Goal: Information Seeking & Learning: Find specific page/section

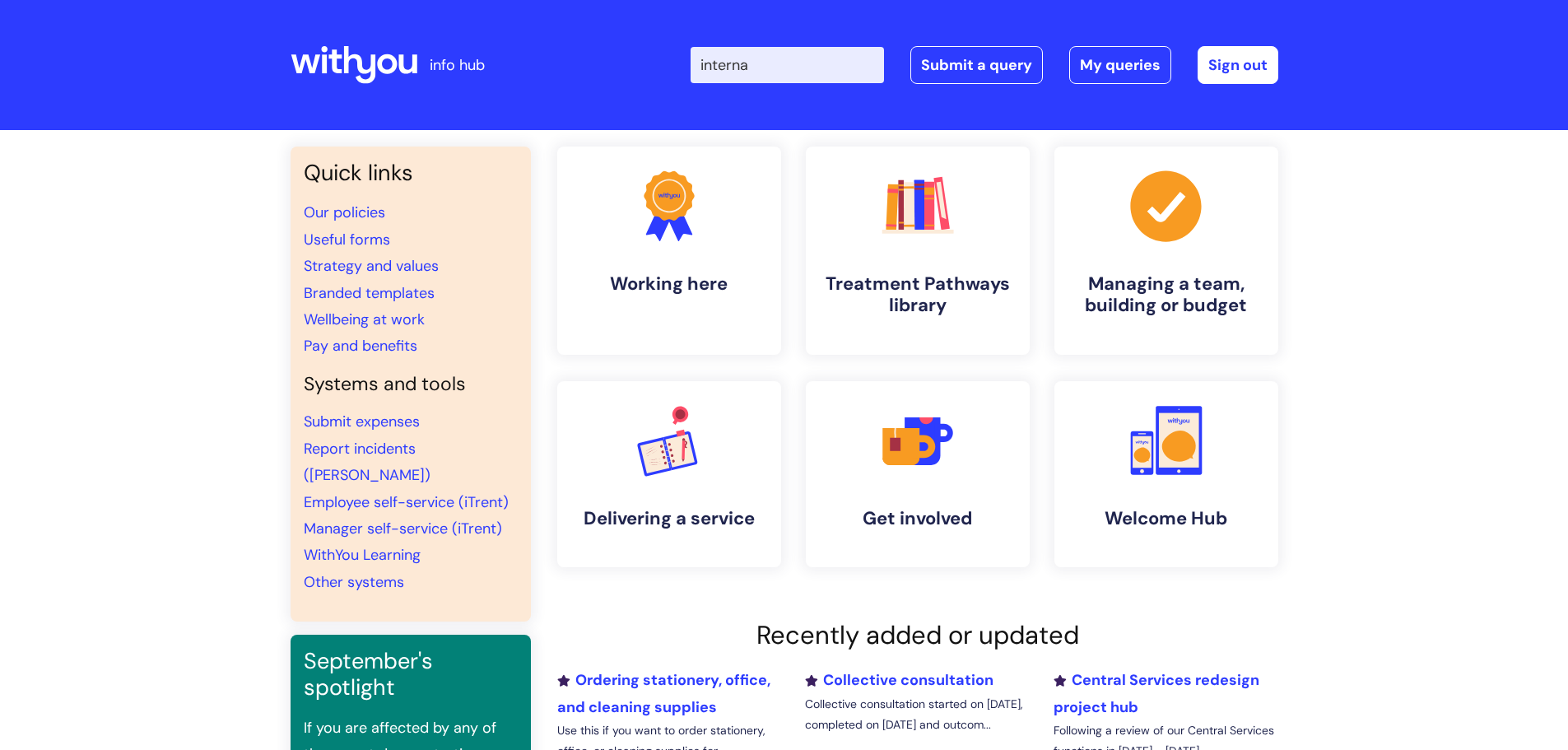
type input "internal"
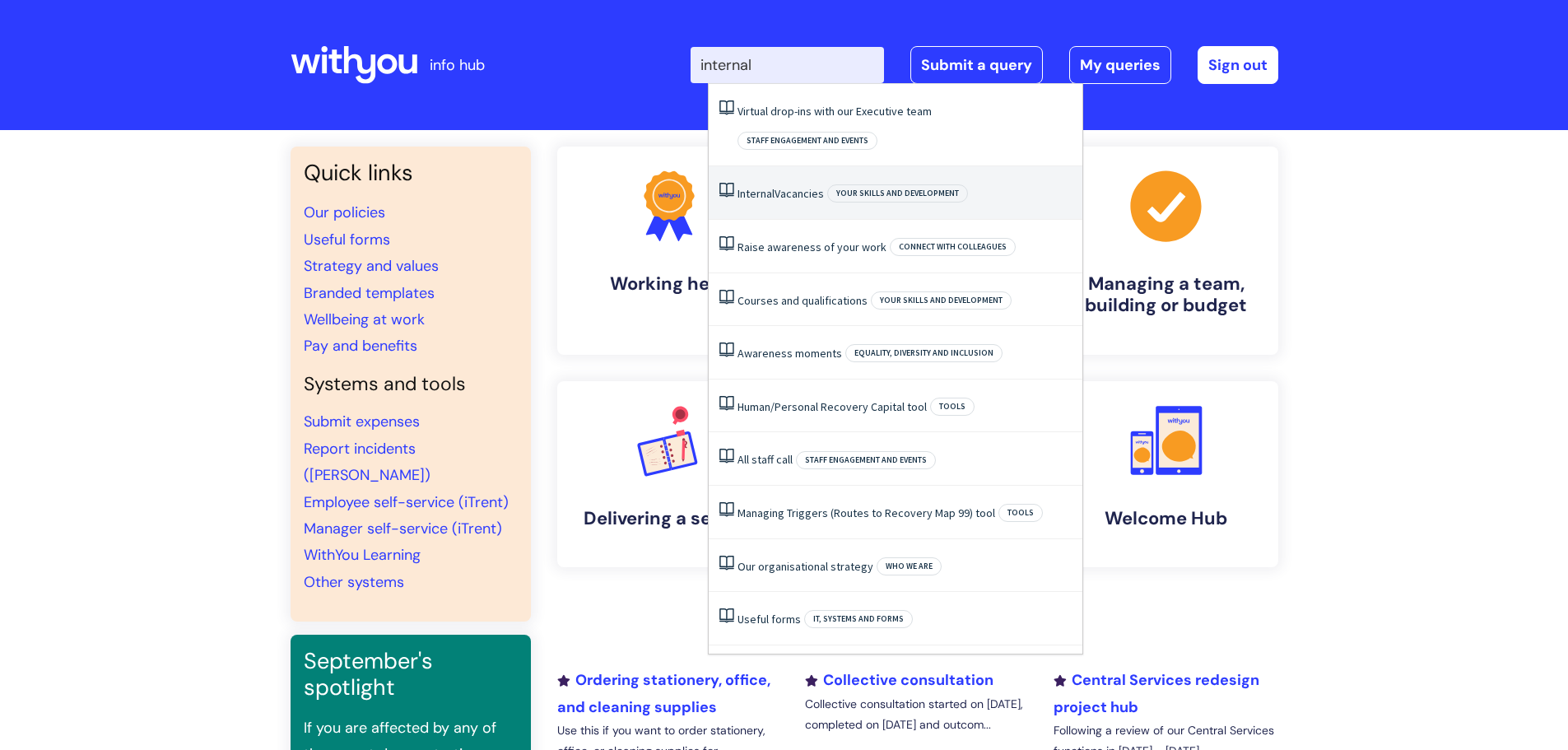
click at [802, 166] on li "Internal Vacancies Your skills and development" at bounding box center [895, 193] width 374 height 54
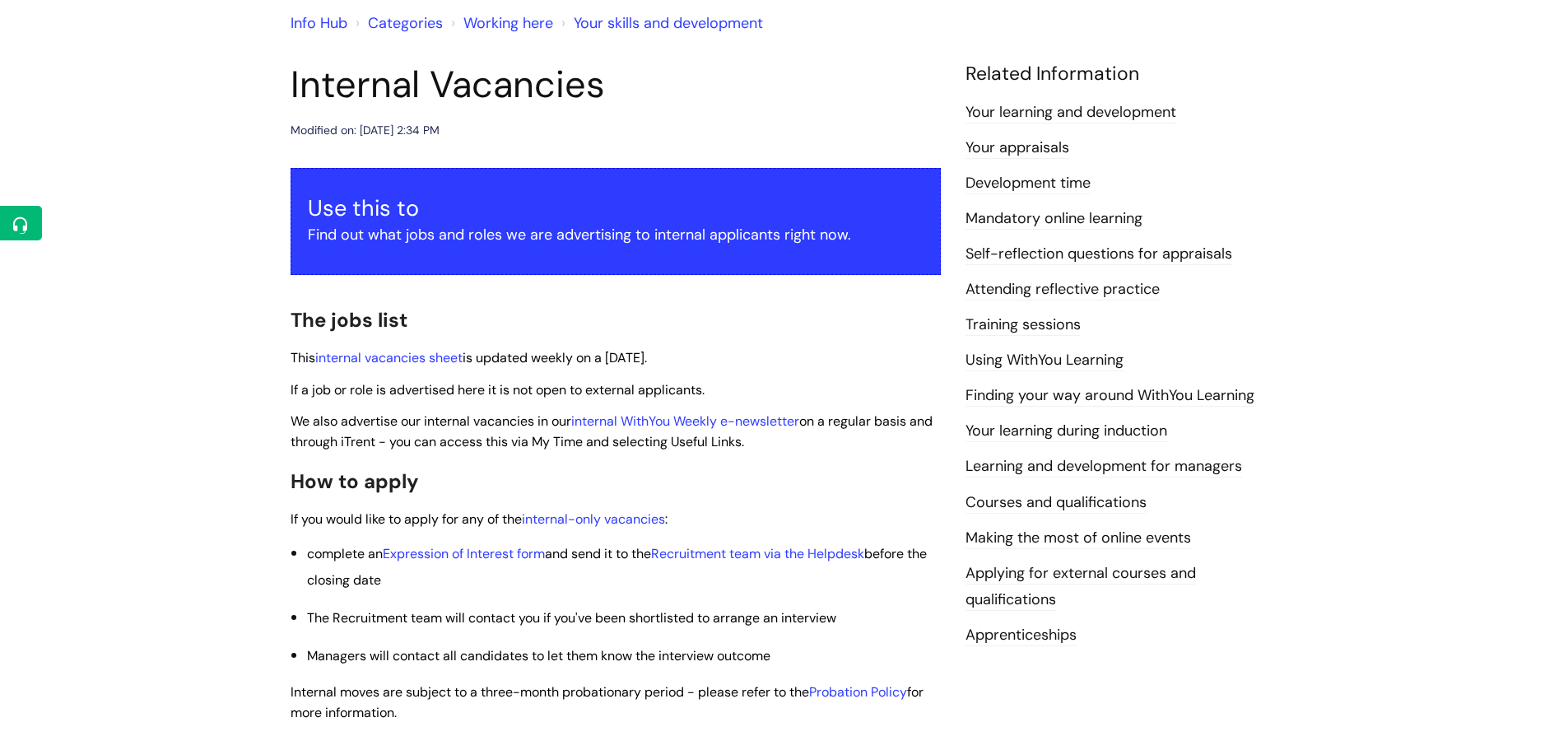
scroll to position [165, 0]
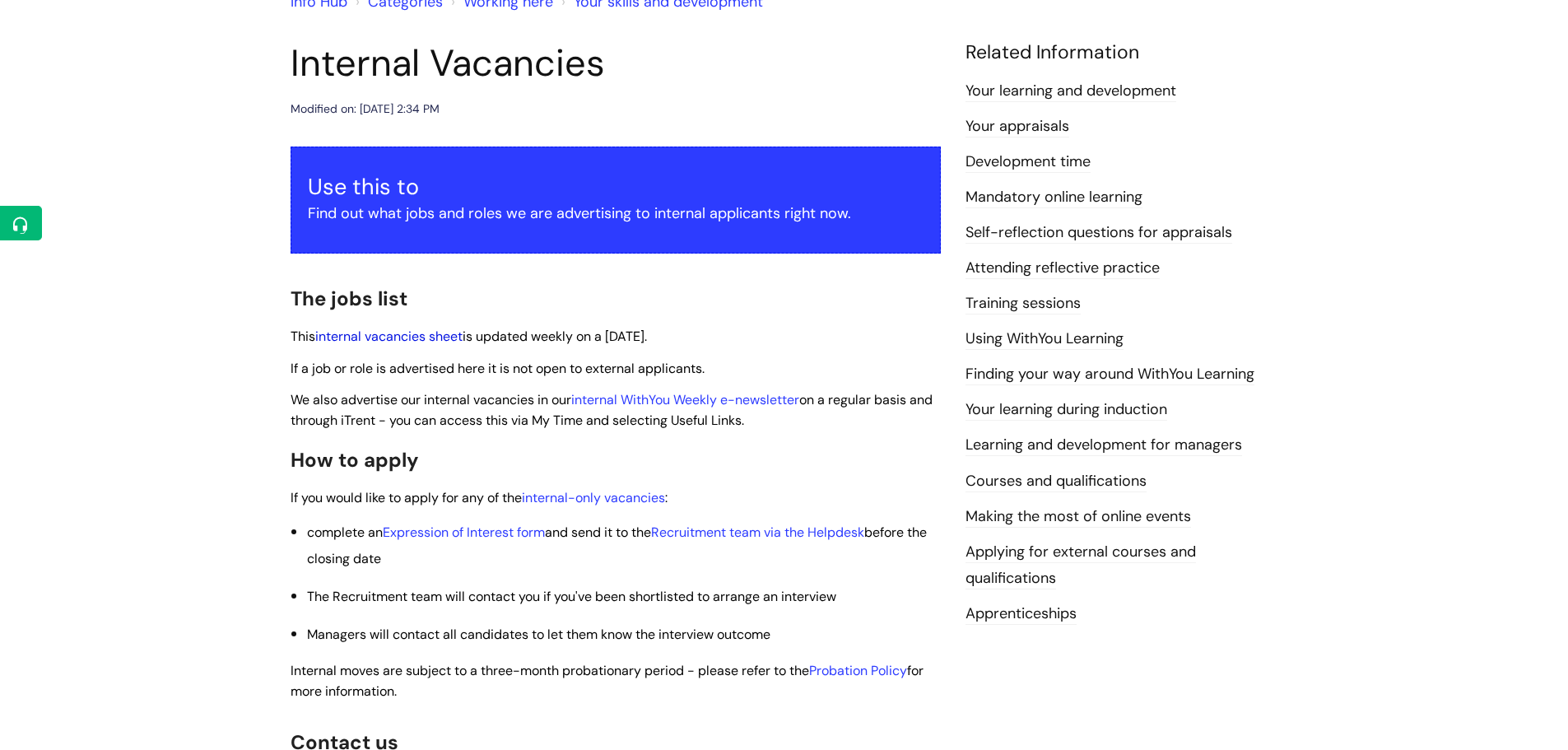
click at [447, 338] on link "internal vacancies sheet" at bounding box center [389, 336] width 147 height 18
